Goal: Information Seeking & Learning: Learn about a topic

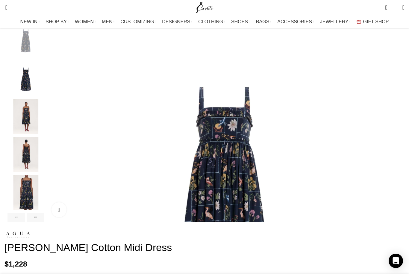
scroll to position [88, 0]
click at [164, 137] on img "1 / 7" at bounding box center [224, 201] width 354 height 354
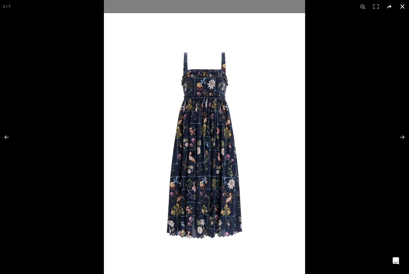
click at [401, 6] on button at bounding box center [402, 6] width 13 height 13
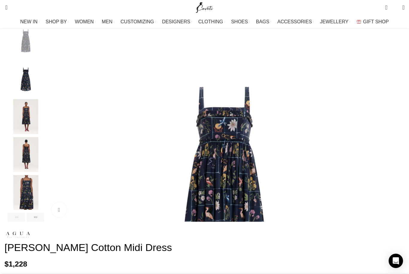
scroll to position [0, 63]
click at [43, 125] on img "3 / 7" at bounding box center [25, 116] width 37 height 35
click at [40, 128] on img "3 / 7" at bounding box center [25, 116] width 37 height 35
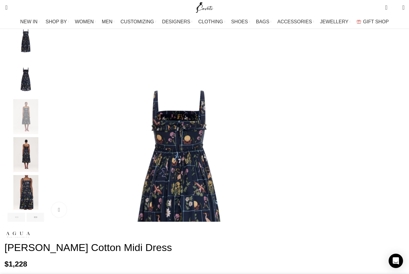
click at [44, 86] on img "2 / 7" at bounding box center [25, 79] width 37 height 35
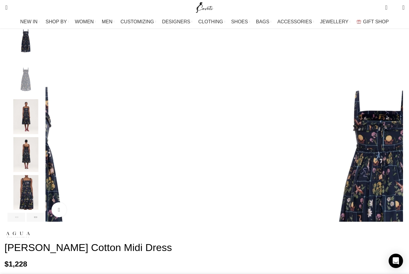
click at [44, 54] on img "1 / 7" at bounding box center [25, 41] width 37 height 35
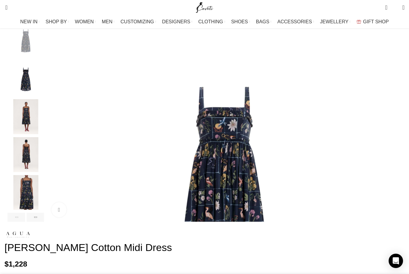
scroll to position [0, 126]
click at [39, 89] on img "2 / 7" at bounding box center [25, 79] width 37 height 35
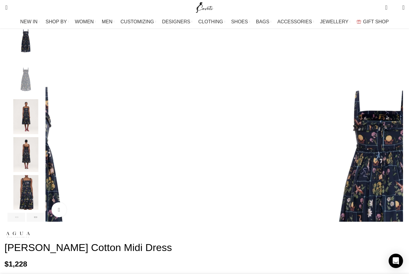
click at [39, 87] on img "2 / 7" at bounding box center [25, 79] width 37 height 35
click at [39, 131] on img "3 / 7" at bounding box center [25, 116] width 37 height 35
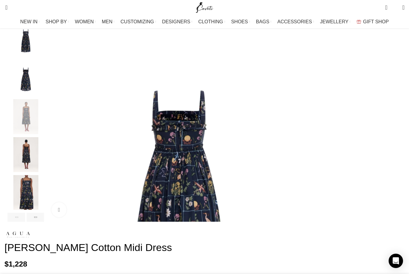
scroll to position [0, 189]
click at [39, 162] on img "4 / 7" at bounding box center [25, 154] width 37 height 35
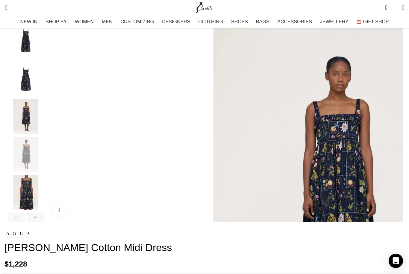
click at [44, 206] on img "5 / 7" at bounding box center [25, 192] width 37 height 35
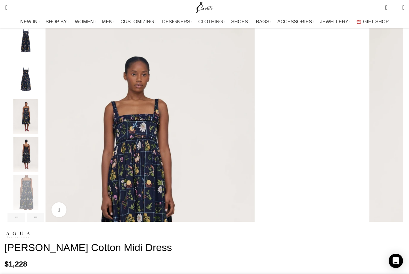
scroll to position [0, 252]
click at [44, 222] on div "Next slide" at bounding box center [36, 217] width 18 height 9
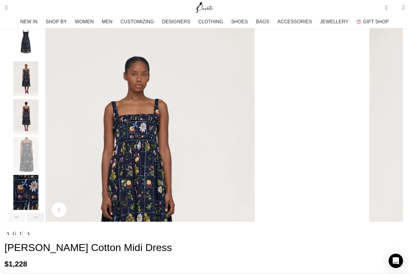
click at [44, 222] on div "Next slide" at bounding box center [36, 217] width 18 height 9
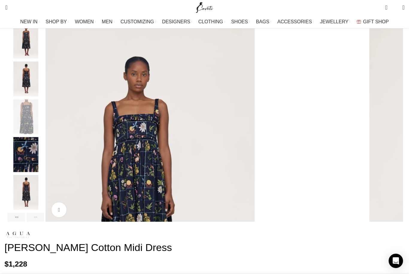
click at [44, 222] on div "Next slide" at bounding box center [36, 217] width 18 height 9
click at [43, 204] on img "7 / 7" at bounding box center [25, 192] width 37 height 35
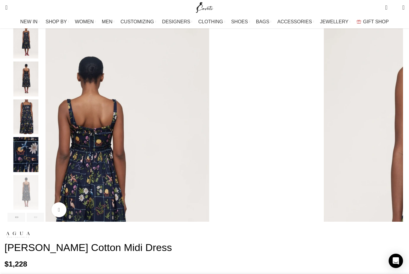
click at [38, 169] on img "6 / 7" at bounding box center [25, 154] width 37 height 35
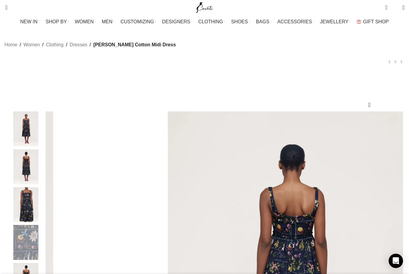
scroll to position [0, 378]
click at [87, 49] on link "Dresses" at bounding box center [79, 45] width 18 height 8
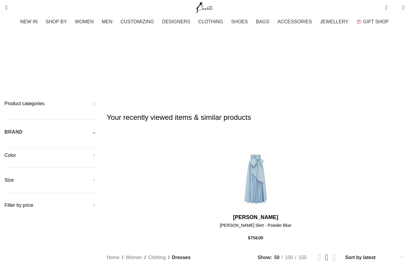
drag, startPoint x: 0, startPoint y: 0, endPoint x: 36, endPoint y: 80, distance: 87.4
click at [23, 129] on h5 "BRAND" at bounding box center [13, 132] width 18 height 7
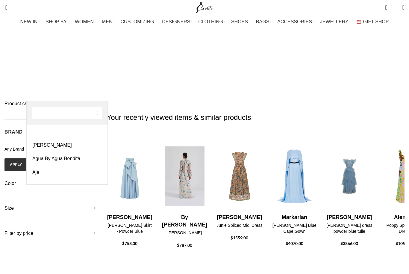
click at [24, 147] on span "Any Brand" at bounding box center [13, 149] width 19 height 5
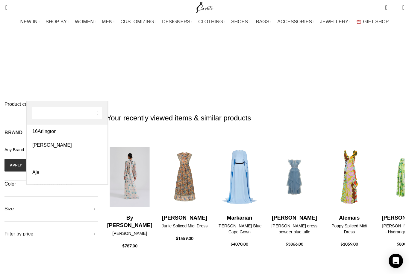
select select "agua-by-agua-bendita"
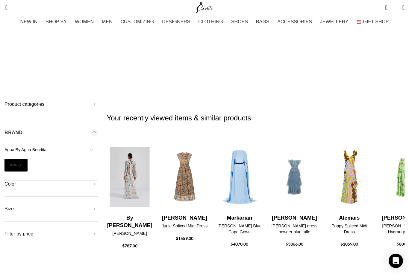
click at [28, 159] on button "Apply" at bounding box center [15, 165] width 23 height 13
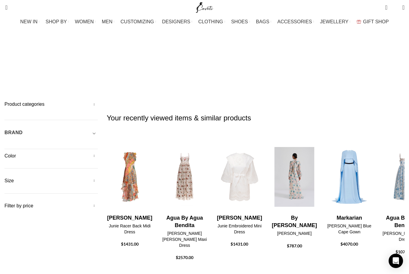
click at [23, 130] on h5 "BRAND" at bounding box center [13, 133] width 18 height 7
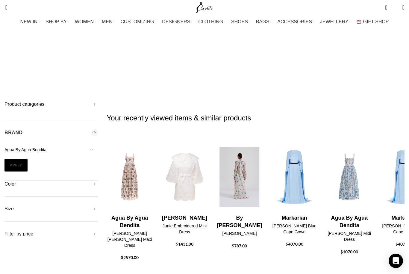
click at [28, 159] on button "Apply" at bounding box center [15, 165] width 23 height 13
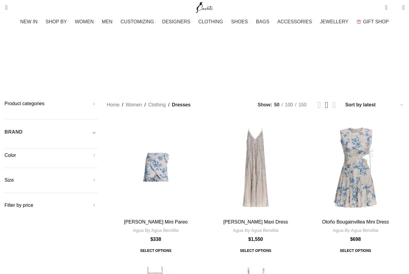
click at [50, 129] on div "BRAND" at bounding box center [50, 134] width 93 height 11
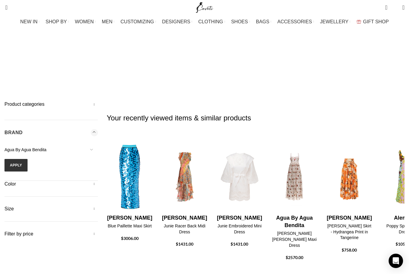
click at [55, 144] on span "Agua By Agua Bendita" at bounding box center [50, 150] width 93 height 13
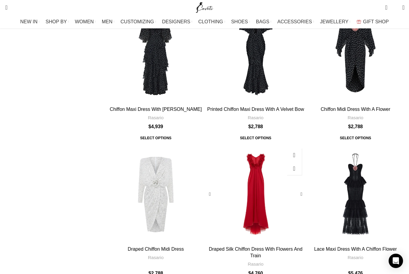
scroll to position [851, 0]
